Goal: Transaction & Acquisition: Purchase product/service

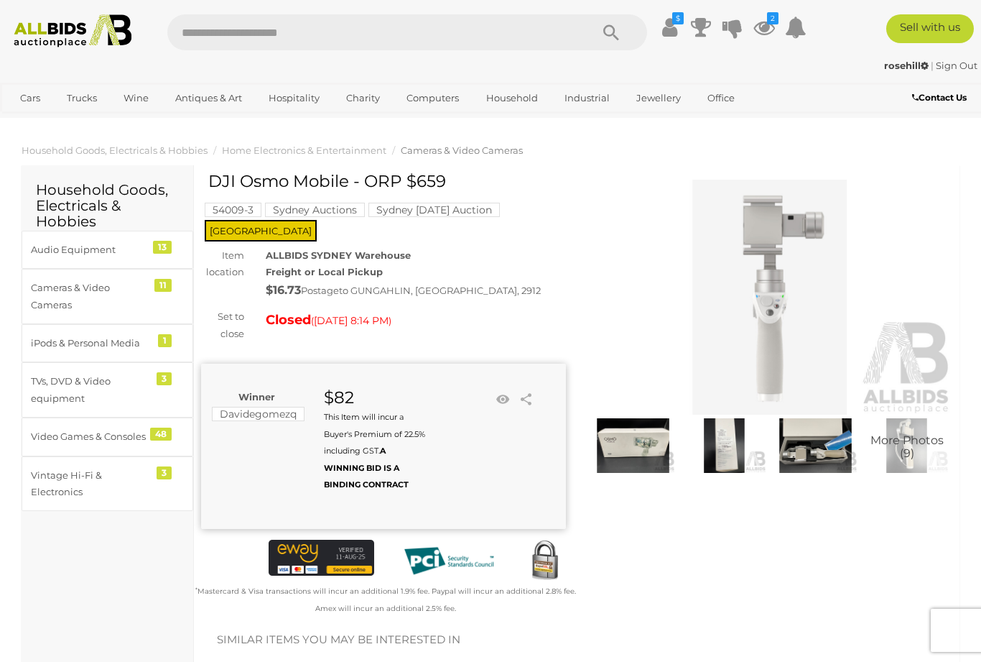
click at [0, 0] on link "View All Trucks Auctions" at bounding box center [0, 0] width 0 height 0
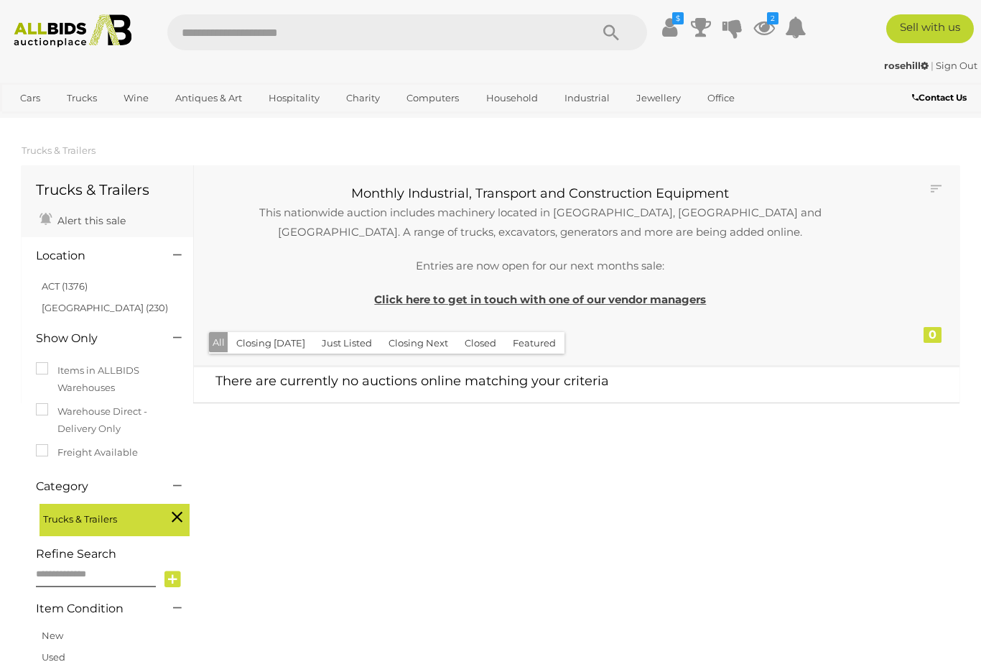
click at [291, 35] on input "text" at bounding box center [371, 32] width 409 height 36
type input "*********"
